Goal: Task Accomplishment & Management: Manage account settings

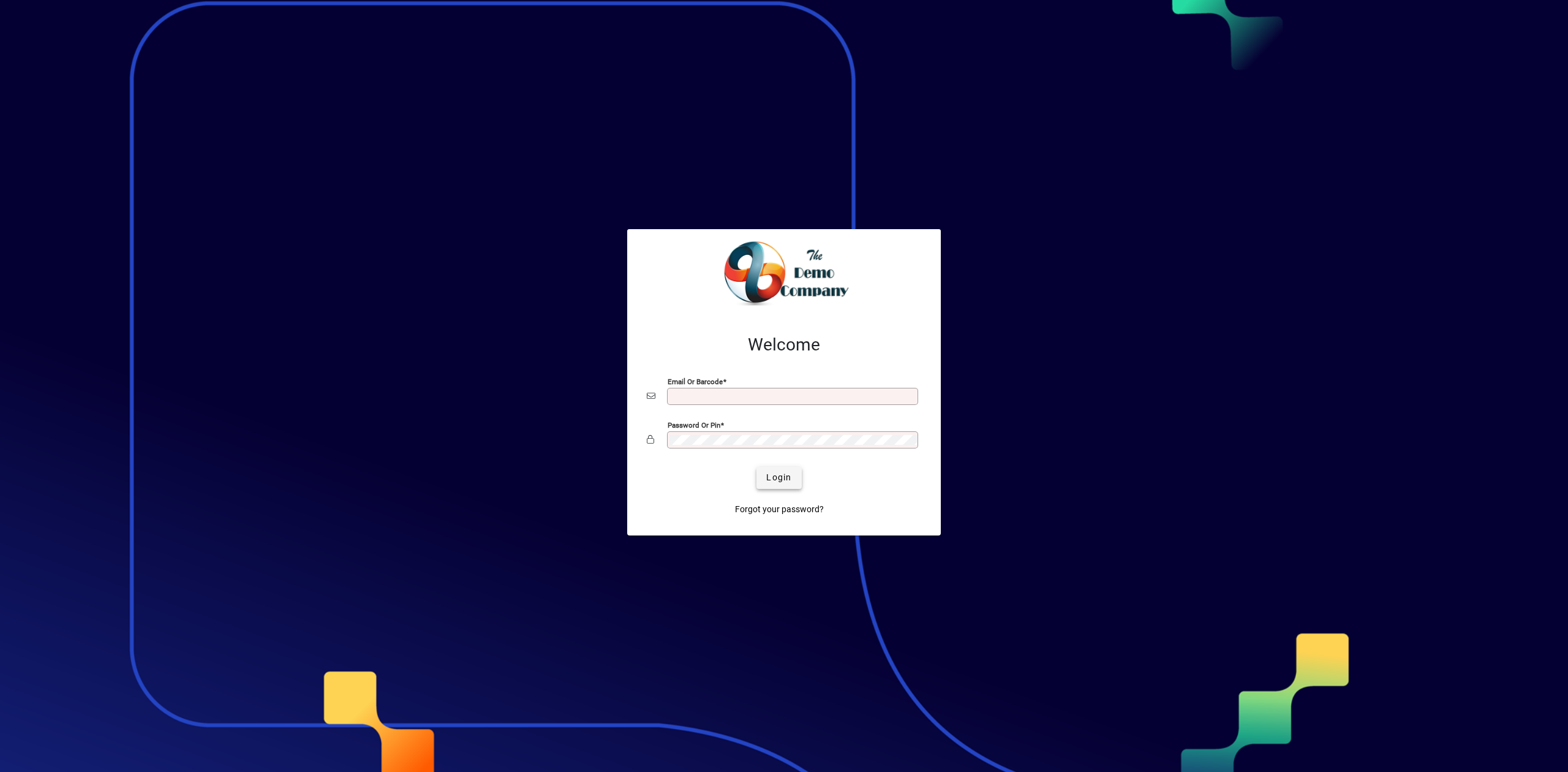
type input "**********"
click at [787, 486] on span "submit" at bounding box center [779, 478] width 45 height 30
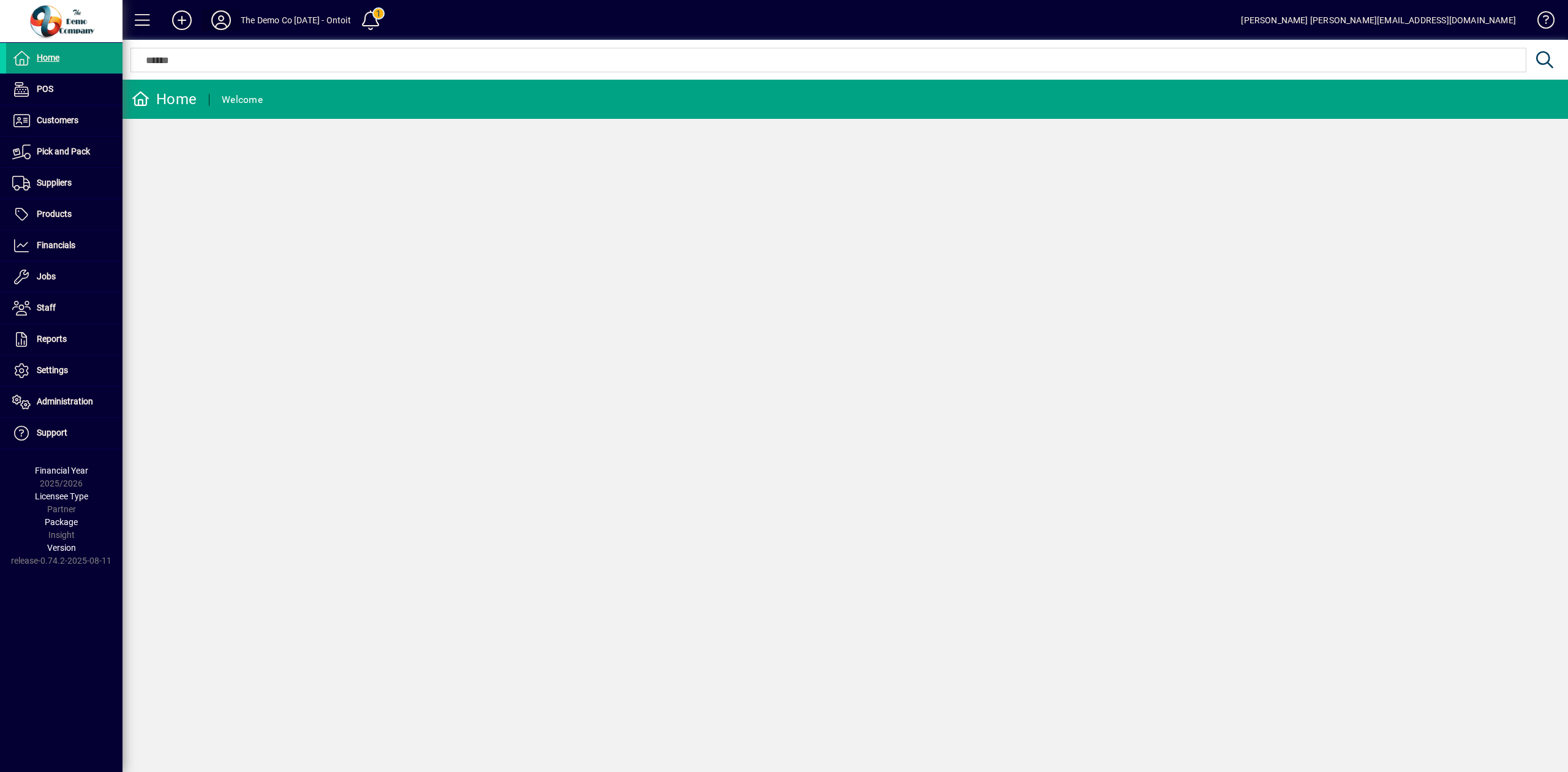
click at [224, 26] on icon at bounding box center [221, 20] width 24 height 20
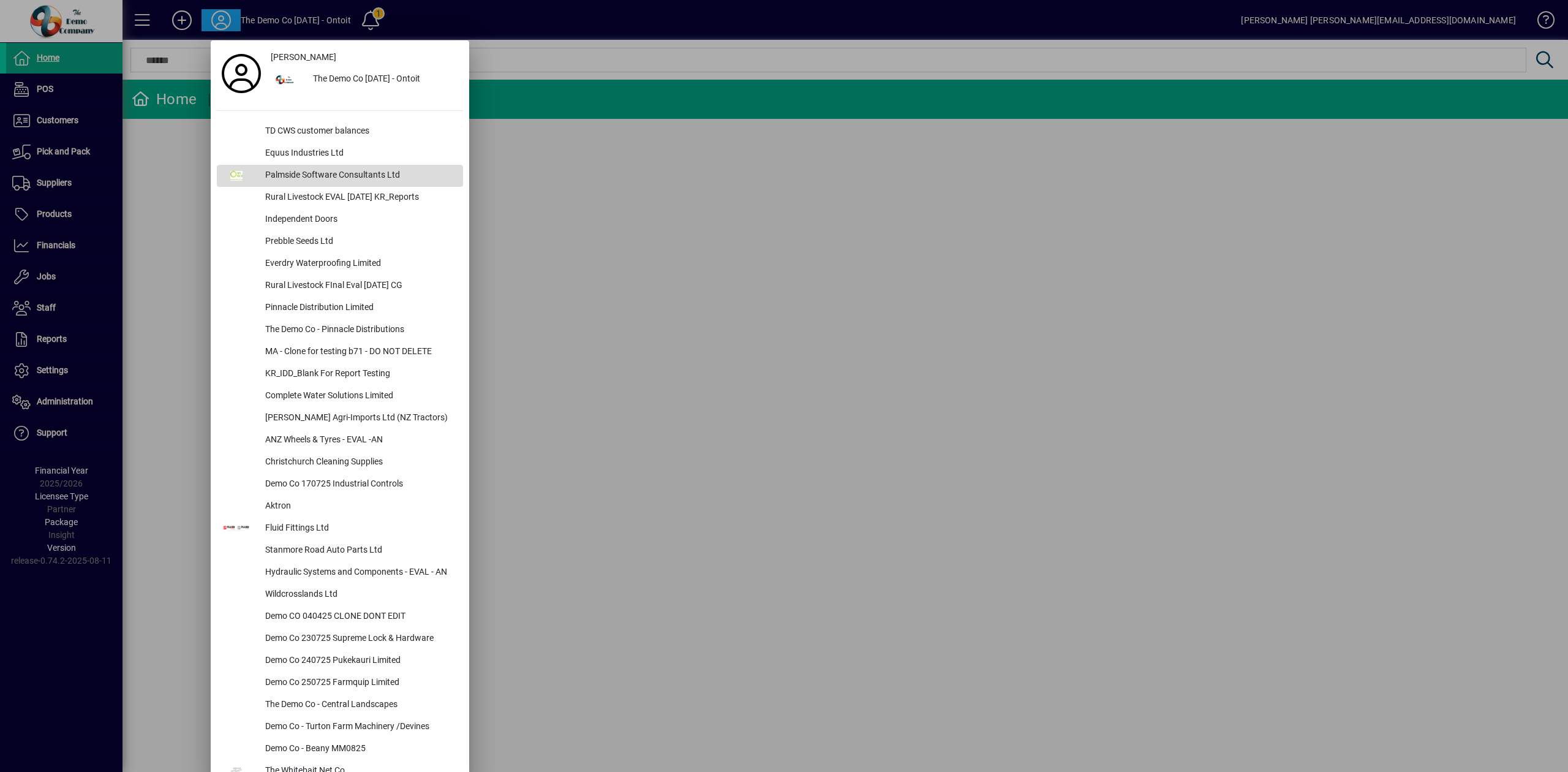
click at [309, 169] on div "Palmside Software Consultants Ltd" at bounding box center [359, 176] width 208 height 22
